Goal: Information Seeking & Learning: Learn about a topic

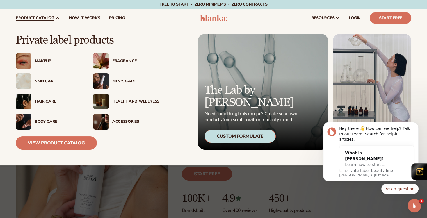
click at [56, 58] on div "Makeup" at bounding box center [49, 61] width 66 height 16
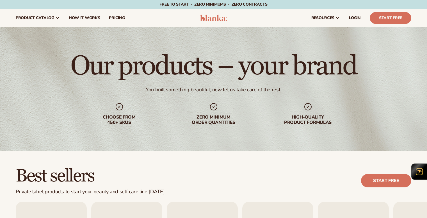
scroll to position [209, 0]
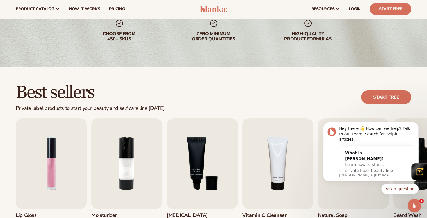
scroll to position [101, 0]
